Goal: Find specific page/section: Find specific page/section

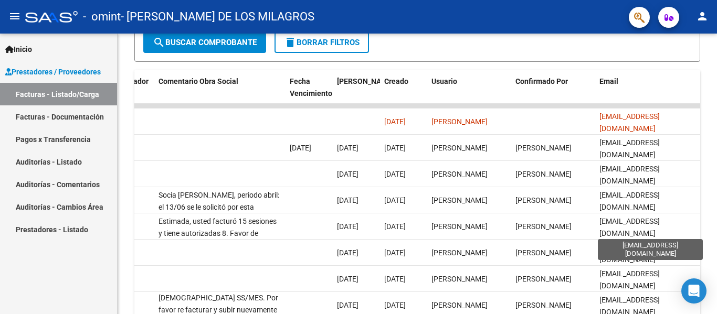
scroll to position [307, 0]
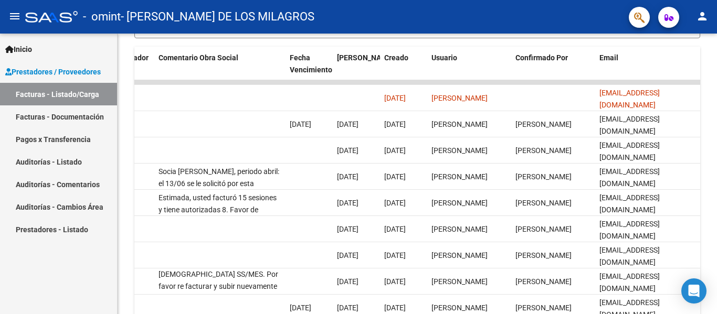
click at [41, 140] on link "Pagos x Transferencia" at bounding box center [58, 139] width 117 height 23
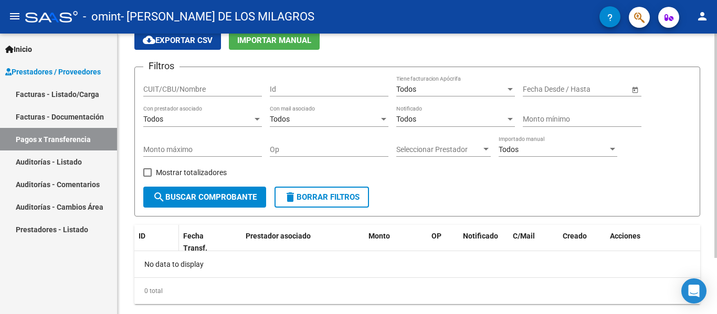
scroll to position [70, 0]
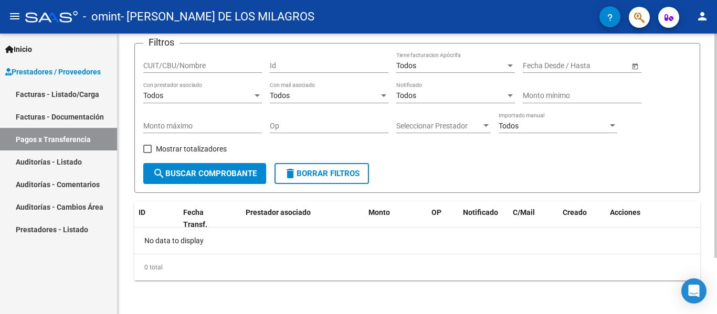
click at [215, 176] on span "search Buscar Comprobante" at bounding box center [205, 173] width 104 height 9
click at [61, 114] on link "Facturas - Documentación" at bounding box center [58, 117] width 117 height 23
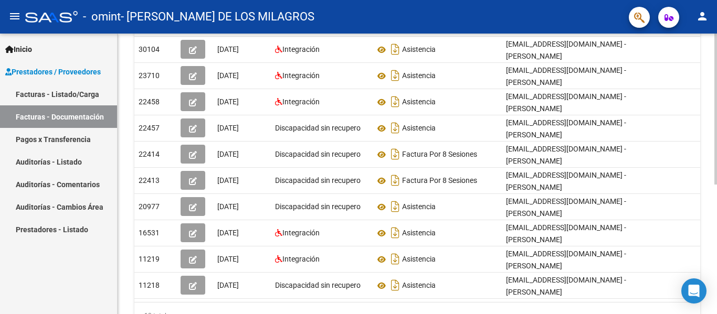
scroll to position [0, 12]
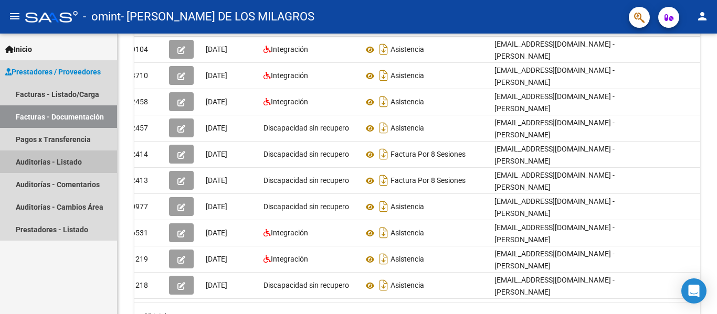
click at [60, 170] on link "Auditorías - Listado" at bounding box center [58, 162] width 117 height 23
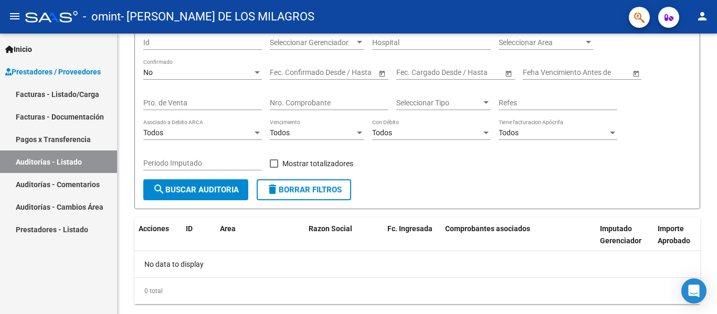
scroll to position [117, 0]
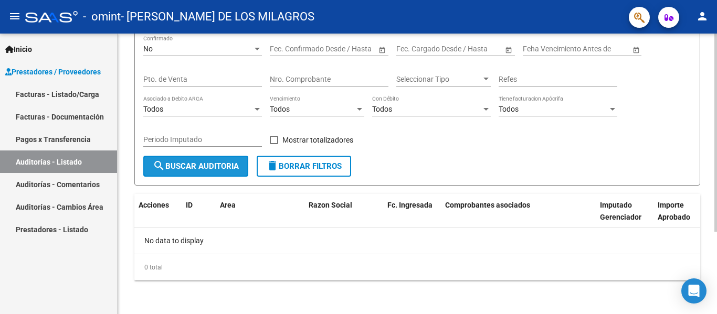
click at [217, 160] on button "search Buscar Auditoria" at bounding box center [195, 166] width 105 height 21
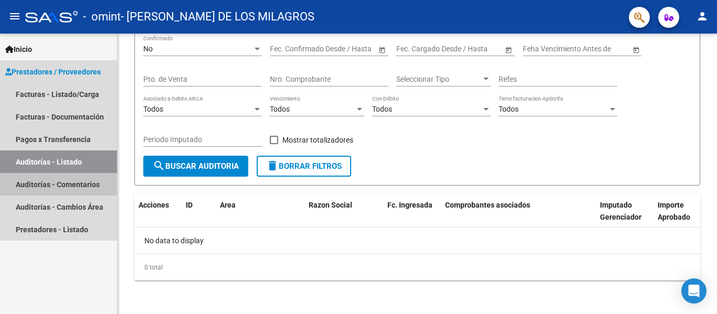
click at [83, 182] on link "Auditorías - Comentarios" at bounding box center [58, 184] width 117 height 23
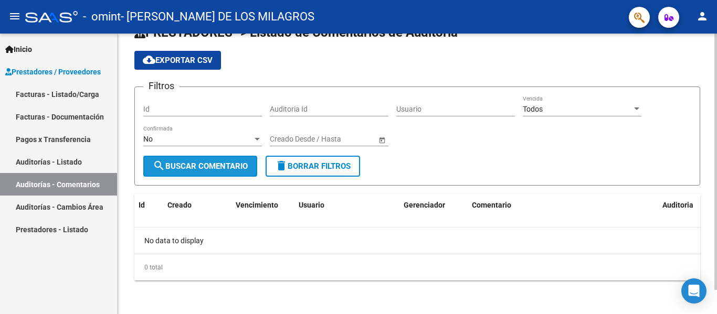
click at [166, 171] on button "search Buscar Comentario" at bounding box center [200, 166] width 114 height 21
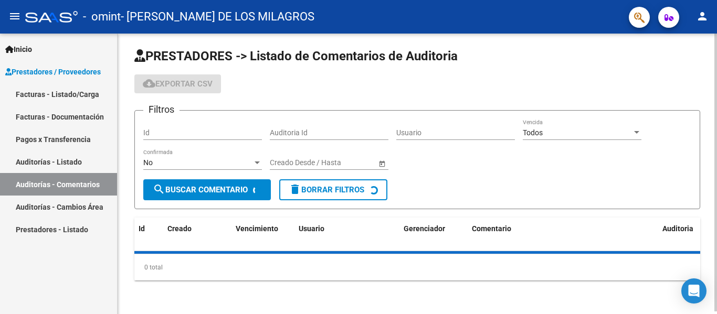
scroll to position [26, 0]
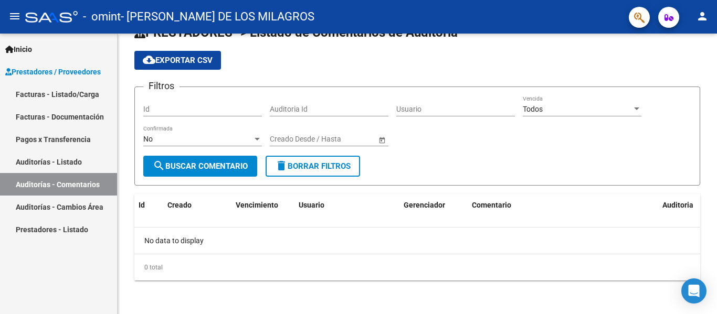
click at [45, 206] on link "Auditorías - Cambios Área" at bounding box center [58, 207] width 117 height 23
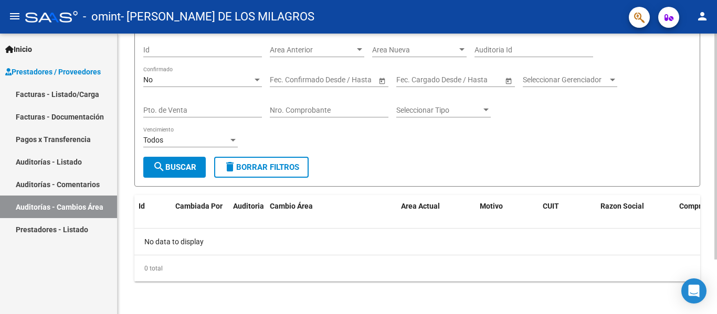
scroll to position [68, 0]
click at [169, 171] on span "search Buscar" at bounding box center [175, 166] width 44 height 9
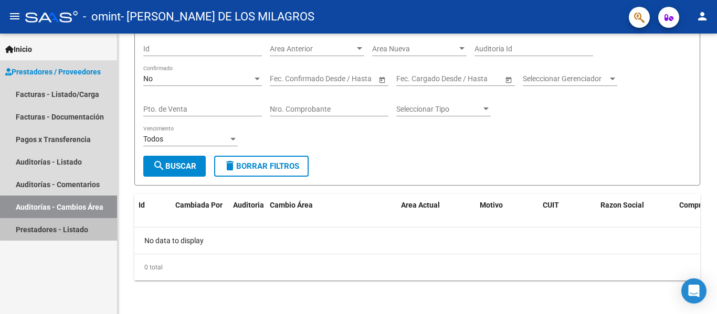
click at [65, 228] on link "Prestadores - Listado" at bounding box center [58, 229] width 117 height 23
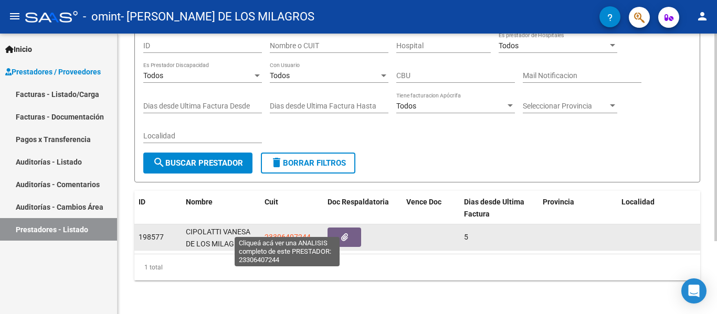
click at [306, 233] on span "23306407244" at bounding box center [288, 237] width 46 height 8
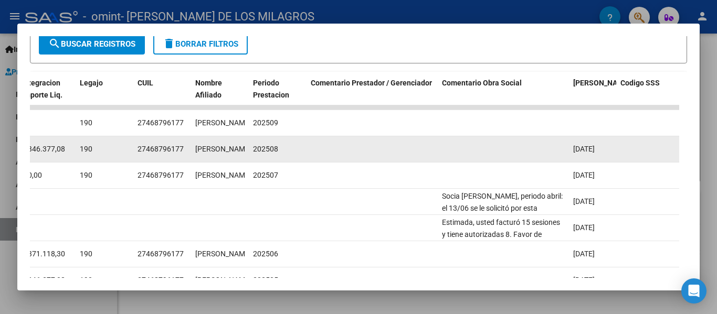
scroll to position [0, 1]
drag, startPoint x: 573, startPoint y: 147, endPoint x: 619, endPoint y: 152, distance: 46.4
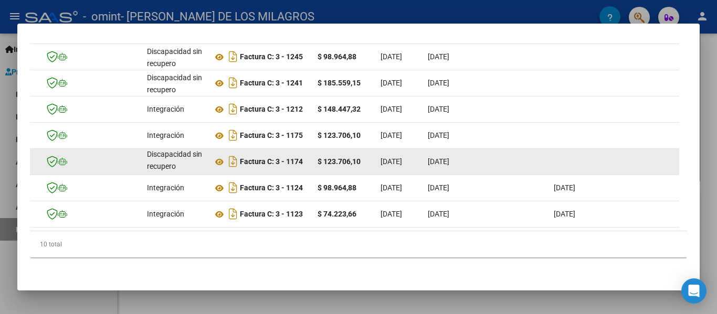
scroll to position [0, 0]
